Goal: Task Accomplishment & Management: Use online tool/utility

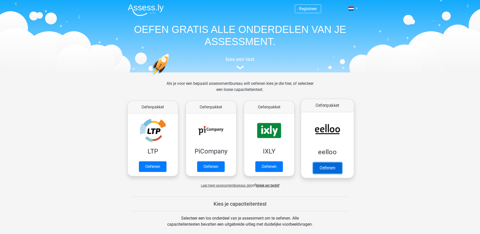
drag, startPoint x: 325, startPoint y: 167, endPoint x: 319, endPoint y: 168, distance: 6.1
click at [325, 167] on link "Oefenen" at bounding box center [327, 167] width 29 height 11
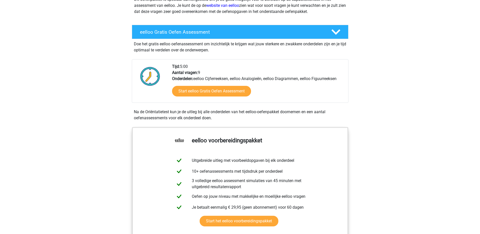
scroll to position [76, 0]
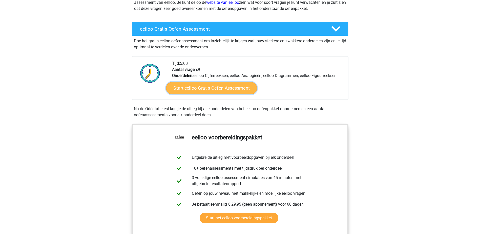
click at [233, 89] on link "Start eelloo Gratis Oefen Assessment" at bounding box center [211, 88] width 91 height 12
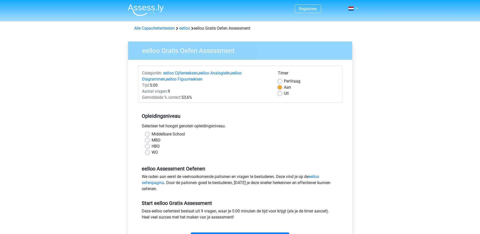
click at [151, 153] on div "WO" at bounding box center [239, 152] width 189 height 6
click at [151, 152] on label "WO" at bounding box center [154, 152] width 6 height 6
click at [146, 152] on input "WO" at bounding box center [147, 151] width 4 height 5
radio input "true"
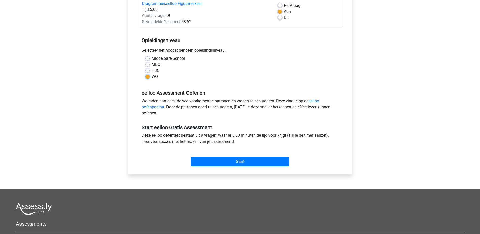
scroll to position [76, 0]
click at [230, 161] on input "Start" at bounding box center [240, 161] width 98 height 10
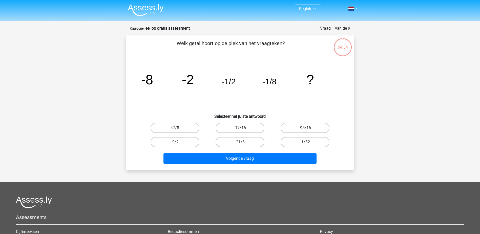
click at [298, 142] on label "-1/32" at bounding box center [304, 142] width 49 height 10
click at [305, 142] on input "-1/32" at bounding box center [306, 143] width 3 height 3
radio input "true"
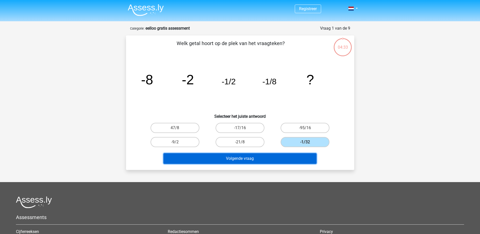
click at [247, 158] on button "Volgende vraag" at bounding box center [239, 158] width 153 height 11
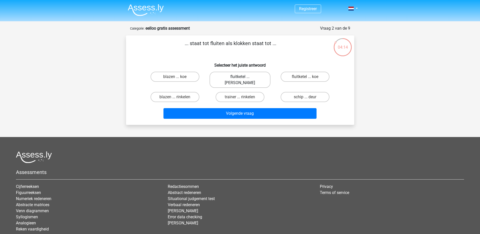
click at [246, 77] on label "fluitketel ... [PERSON_NAME]" at bounding box center [239, 80] width 61 height 16
click at [243, 77] on input "fluitketel ... [PERSON_NAME]" at bounding box center [241, 78] width 3 height 3
radio input "true"
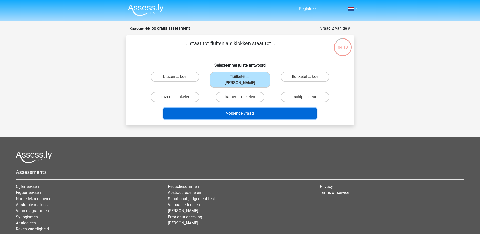
click at [244, 109] on button "Volgende vraag" at bounding box center [239, 113] width 153 height 11
